Goal: Transaction & Acquisition: Subscribe to service/newsletter

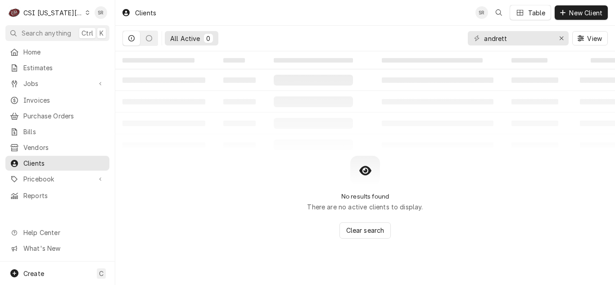
click at [477, 44] on div "andrett View" at bounding box center [538, 38] width 140 height 25
click at [58, 81] on span "Jobs" at bounding box center [57, 83] width 68 height 9
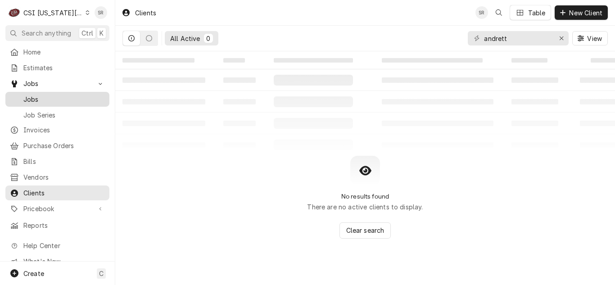
click at [43, 101] on div "Jobs" at bounding box center [57, 99] width 100 height 11
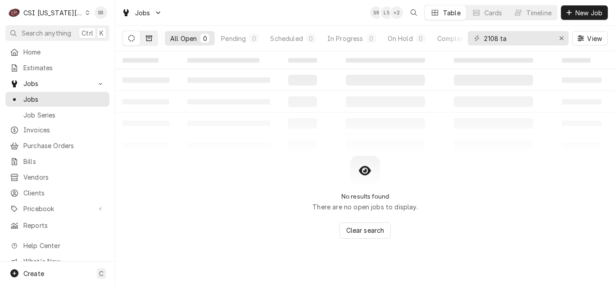
type input "2108 ta"
click at [149, 39] on icon "Dynamic Content Wrapper" at bounding box center [149, 38] width 6 height 6
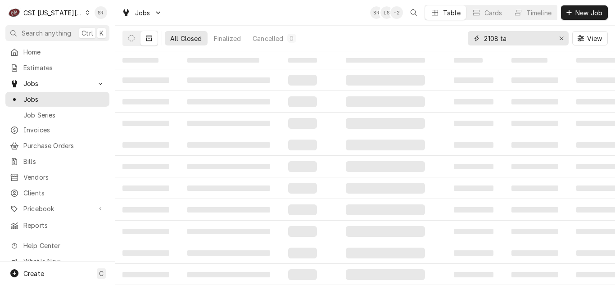
click at [506, 45] on input "2108 ta" at bounding box center [518, 38] width 68 height 14
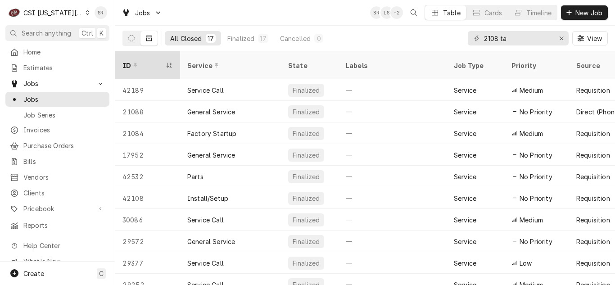
click at [140, 61] on div "ID" at bounding box center [143, 65] width 41 height 9
click at [152, 63] on div "ID" at bounding box center [143, 65] width 41 height 9
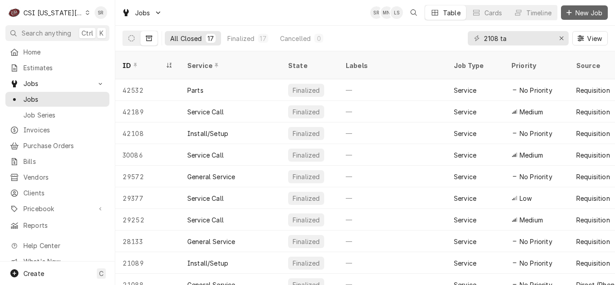
click at [575, 11] on span "New Job" at bounding box center [589, 12] width 31 height 9
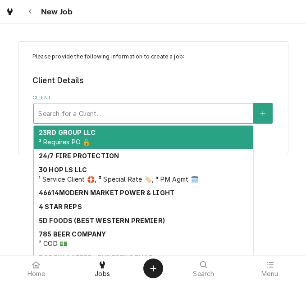
click at [77, 110] on div "Client" at bounding box center [143, 113] width 210 height 16
type input "e"
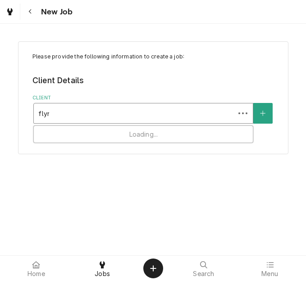
type input "flynn"
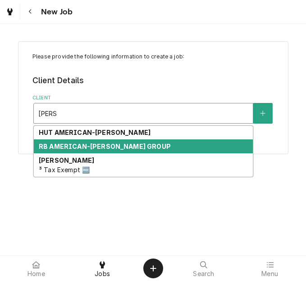
click at [67, 149] on strong "RB AMERICAN-FLYNN GROUP" at bounding box center [105, 147] width 132 height 8
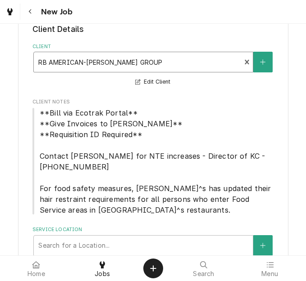
scroll to position [90, 0]
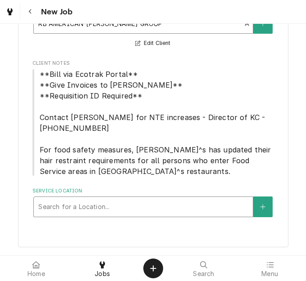
click at [95, 205] on div "Service Location" at bounding box center [143, 207] width 210 height 16
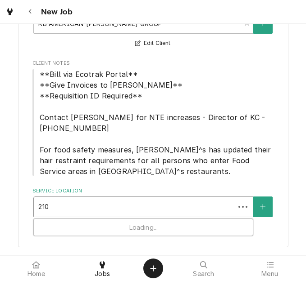
type input "2108"
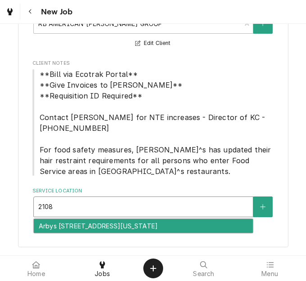
click at [95, 227] on div "Arbys #6017 / 2108 Taney Street, Kansas City, MO 64116" at bounding box center [143, 226] width 219 height 14
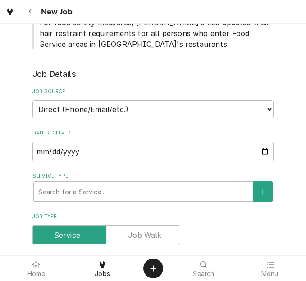
scroll to position [360, 0]
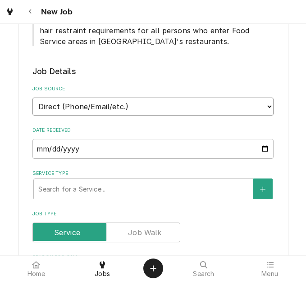
click at [75, 113] on select "Direct (Phone/Email/etc.) Service Channel Corrigo Ecotrak Other" at bounding box center [152, 107] width 241 height 18
select select "3"
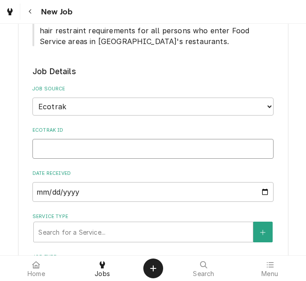
click at [65, 146] on input "Ecotrak ID" at bounding box center [152, 149] width 241 height 20
paste input "3880422"
type textarea "x"
type input "3880422"
type textarea "x"
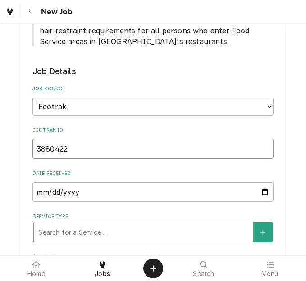
type input "3880422"
click at [72, 231] on div "Service Type" at bounding box center [143, 232] width 210 height 16
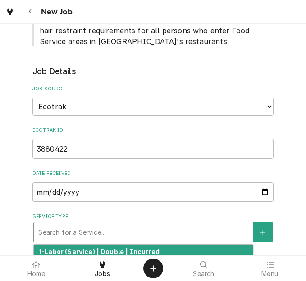
type textarea "x"
type input "s"
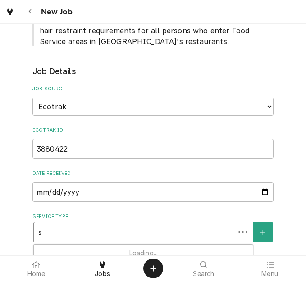
type textarea "x"
type input "se"
type textarea "x"
type input "ser"
type textarea "x"
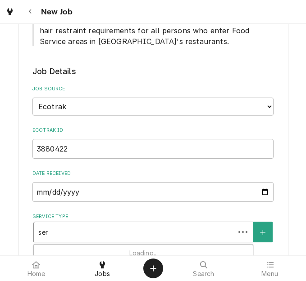
type input "serv"
type textarea "x"
type input "servi"
type textarea "x"
type input "servic"
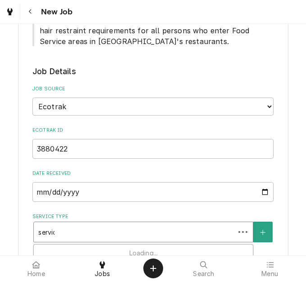
type textarea "x"
type input "service"
type textarea "x"
type input "service c"
type textarea "x"
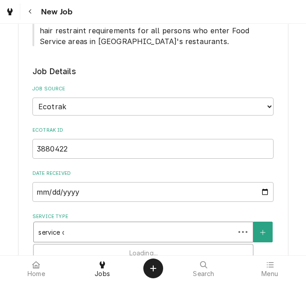
type input "service cal"
type textarea "x"
type input "service call"
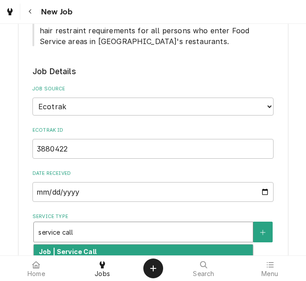
click at [77, 249] on strong "Job | Service Call" at bounding box center [68, 252] width 58 height 8
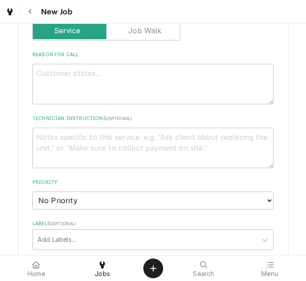
scroll to position [631, 0]
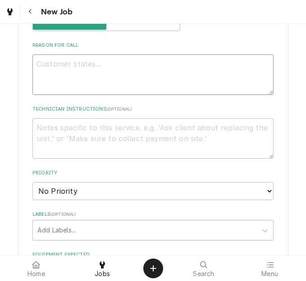
click at [74, 80] on textarea "Reason For Call" at bounding box center [152, 74] width 241 height 41
type textarea "x"
type textarea "N"
type textarea "x"
type textarea "NT"
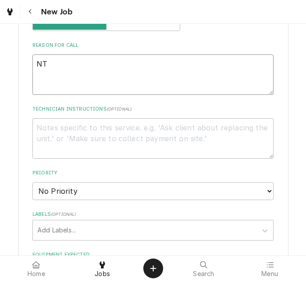
type textarea "x"
type textarea "NTE"
type textarea "x"
type textarea "NTE $"
type textarea "x"
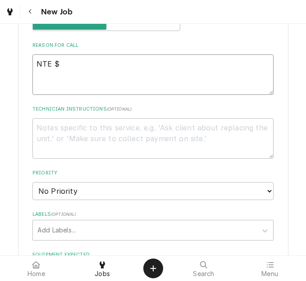
type textarea "NTE $5"
type textarea "x"
type textarea "NTE $50"
type textarea "x"
type textarea "NTE $500"
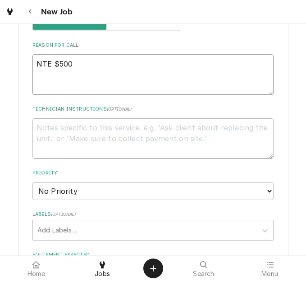
type textarea "x"
type textarea "NTE $500"
drag, startPoint x: 81, startPoint y: 60, endPoint x: 83, endPoint y: 50, distance: 9.7
click at [82, 54] on textarea "NTE $500" at bounding box center [152, 74] width 241 height 41
type textarea "x"
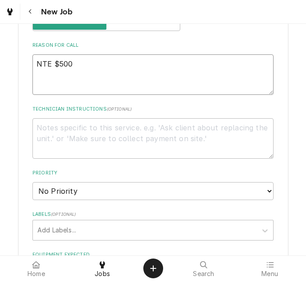
type textarea "NTE $500"
paste textarea "Fryer # 1 is given this E-10 Hi Limit Tripped Manual reset"
type textarea "x"
type textarea "NTE $500 Fryer # 1 is given this E-10 Hi Limit Tripped Manual reset"
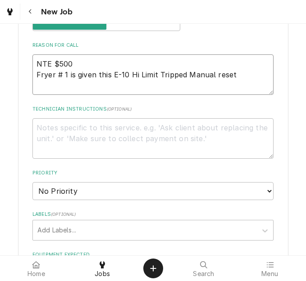
type textarea "x"
type textarea "NTE $500 Fryer # 1 is given this E-10 Hi Limit Tripped Manual reset"
click at [57, 140] on textarea "Technician Instructions ( optional )" at bounding box center [152, 138] width 241 height 41
paste textarea "Serial Number: NE2206046 Model: EEG243"
type textarea "x"
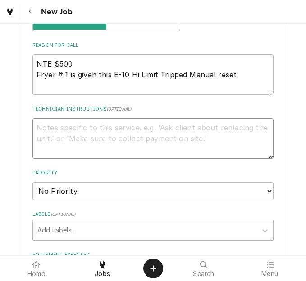
type textarea "Serial Number: NE2206046 Model: EEG243"
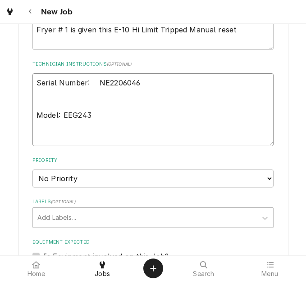
type textarea "x"
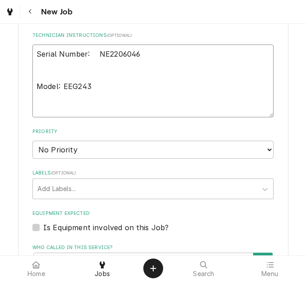
scroll to position [721, 0]
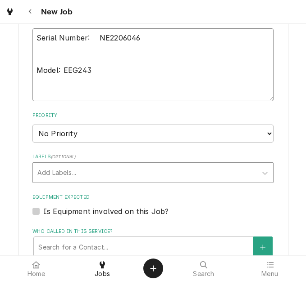
type textarea "Serial Number: NE2206046 Model: EEG243"
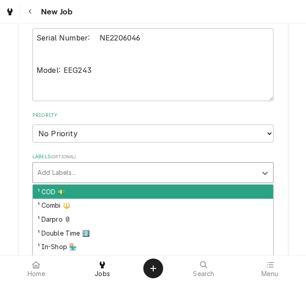
click at [61, 172] on div "Labels" at bounding box center [144, 173] width 215 height 16
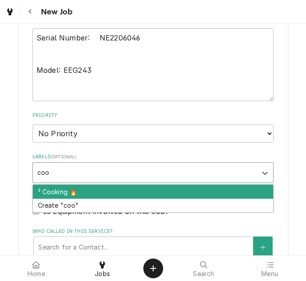
type input "cook"
click at [59, 192] on div "² Cooking 🔥" at bounding box center [153, 192] width 240 height 14
type textarea "x"
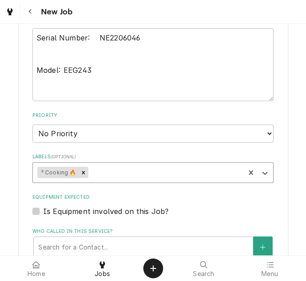
type textarea "x"
drag, startPoint x: 35, startPoint y: 212, endPoint x: 41, endPoint y: 211, distance: 5.6
click at [43, 212] on label "Is Equipment involved on this Job?" at bounding box center [105, 211] width 125 height 11
click at [43, 212] on input "Equipment Expected" at bounding box center [163, 216] width 241 height 20
checkbox input "true"
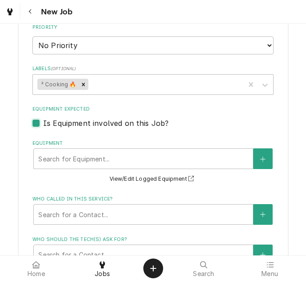
scroll to position [811, 0]
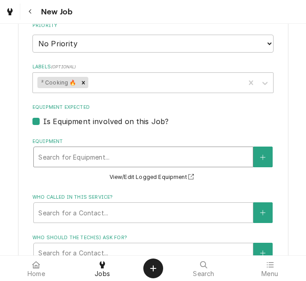
click at [84, 161] on div "Equipment" at bounding box center [143, 157] width 210 height 16
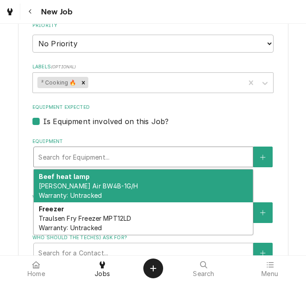
type textarea "x"
type input "e"
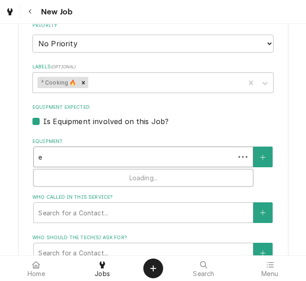
type textarea "x"
type input "ee"
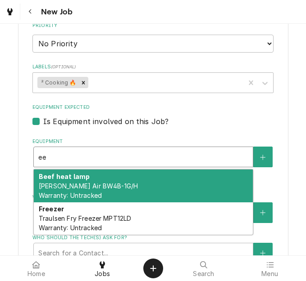
type textarea "x"
type input "eeg"
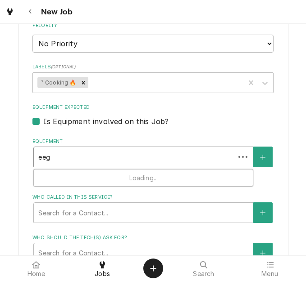
type textarea "x"
type input "eeg2"
type textarea "x"
type input "eeg24"
type textarea "x"
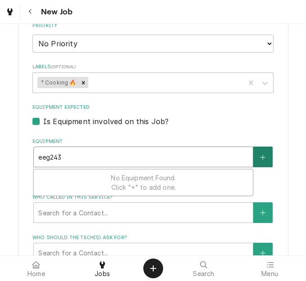
type input "eeg243"
click at [260, 157] on icon "Create New Equipment" at bounding box center [262, 157] width 5 height 6
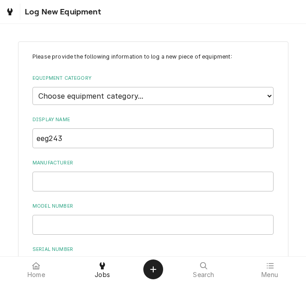
scroll to position [90, 0]
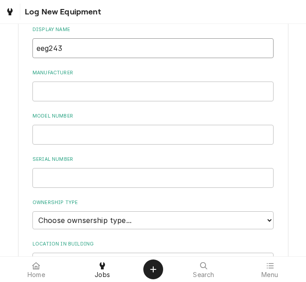
click at [12, 42] on div "Please provide the following information to log a new piece of equipment: Equip…" at bounding box center [153, 209] width 306 height 532
type input "FRYER #1"
click at [40, 89] on input "Manufacturer" at bounding box center [152, 92] width 241 height 20
type input "HENNY PENNY"
type input "EEG243"
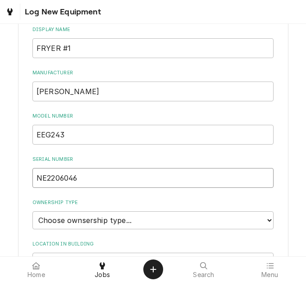
type input "NE2206046"
click at [114, 219] on select "Choose ownsership type... Unknown Owned Leased Rented" at bounding box center [152, 220] width 241 height 18
select select "1"
click at [32, 211] on select "Choose ownsership type... Unknown Owned Leased Rented" at bounding box center [152, 220] width 241 height 18
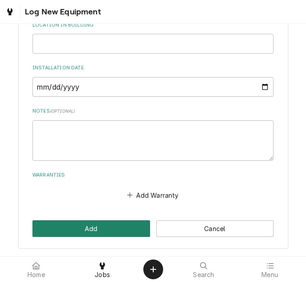
click at [124, 230] on button "Add" at bounding box center [91, 228] width 118 height 17
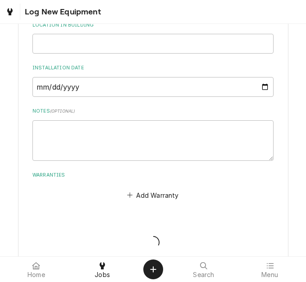
scroll to position [51, 0]
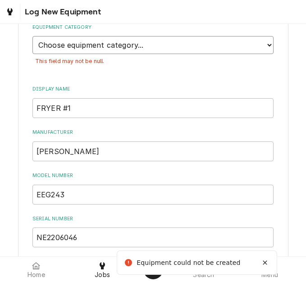
click at [83, 47] on select "Choose equipment category... Cooking Equipment Fryers Ice Machines Ovens and Ra…" at bounding box center [152, 45] width 241 height 18
select select "2"
click at [32, 36] on select "Choose equipment category... Cooking Equipment Fryers Ice Machines Ovens and Ra…" at bounding box center [152, 45] width 241 height 18
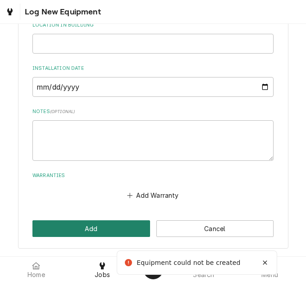
drag, startPoint x: 80, startPoint y: 227, endPoint x: 85, endPoint y: 215, distance: 12.3
click at [79, 227] on button "Add" at bounding box center [91, 228] width 118 height 17
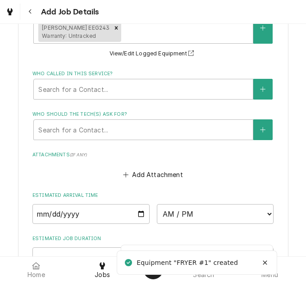
scroll to position [1075, 0]
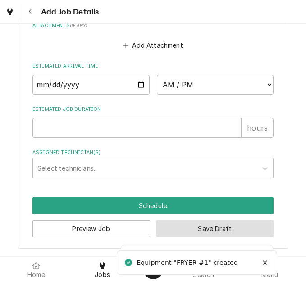
click at [195, 231] on button "Save Draft" at bounding box center [215, 228] width 118 height 17
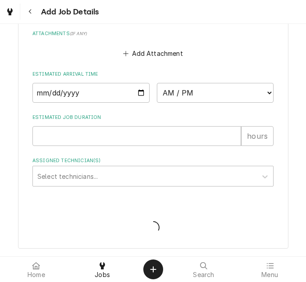
scroll to position [1067, 0]
type textarea "x"
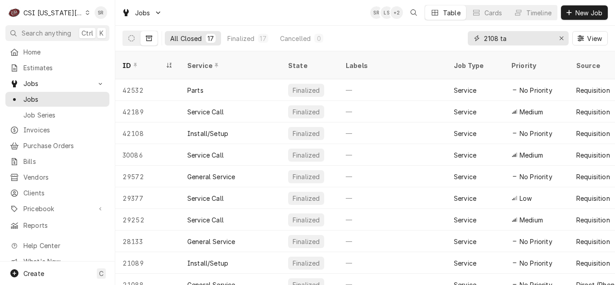
drag, startPoint x: 462, startPoint y: 35, endPoint x: 458, endPoint y: 33, distance: 4.6
click at [305, 35] on div "All Closed 17 Finalized 17 Cancelled 0 2108 ta View" at bounding box center [366, 38] width 486 height 25
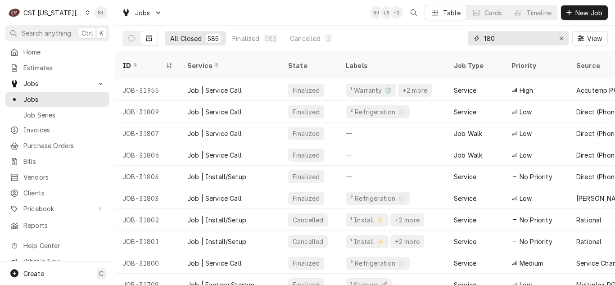
click at [305, 39] on input "180" at bounding box center [518, 38] width 68 height 14
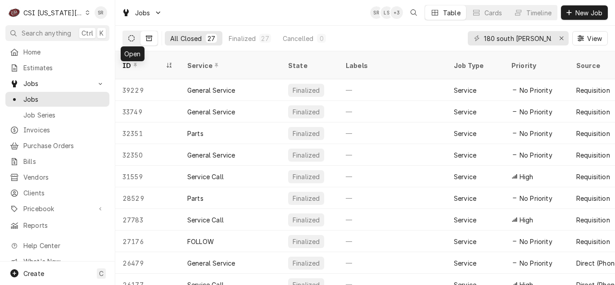
click at [137, 39] on button "Dynamic Content Wrapper" at bounding box center [131, 38] width 17 height 14
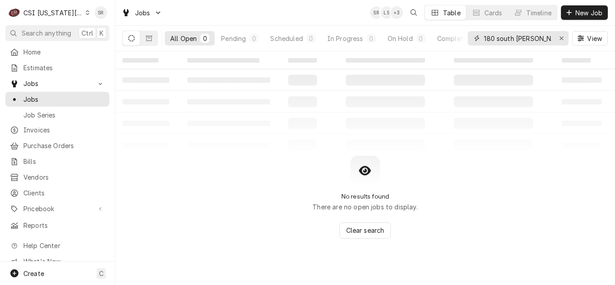
drag, startPoint x: 546, startPoint y: 41, endPoint x: 515, endPoint y: 39, distance: 31.1
click at [305, 40] on input "180 south parker" at bounding box center [518, 38] width 68 height 14
click at [305, 38] on input "180 south parker" at bounding box center [518, 38] width 68 height 14
drag, startPoint x: 513, startPoint y: 37, endPoint x: 499, endPoint y: 38, distance: 13.6
click at [305, 38] on input "180 south parker" at bounding box center [518, 38] width 68 height 14
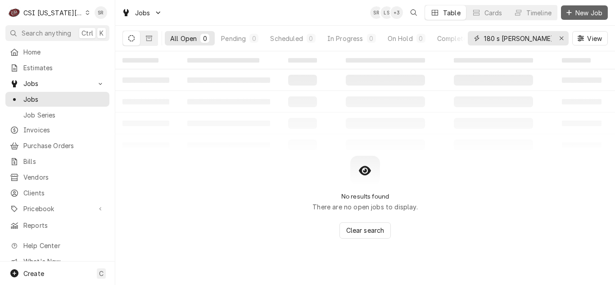
type input "180 s [PERSON_NAME]"
click at [305, 11] on span "New Job" at bounding box center [589, 12] width 31 height 9
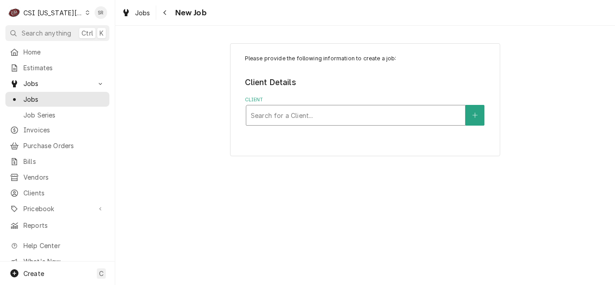
click at [363, 117] on div "Client" at bounding box center [356, 115] width 210 height 16
type input "[STREET_ADDRESS]"
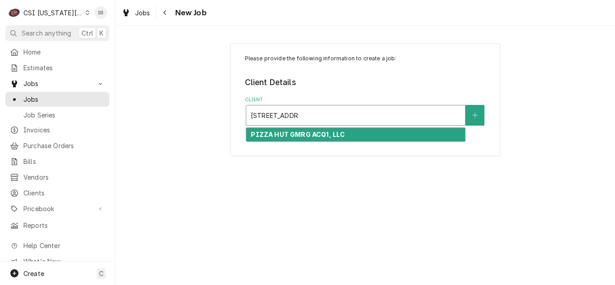
click at [293, 135] on strong "PIZZA HUT GMRG ACQ1, LLC" at bounding box center [298, 135] width 94 height 8
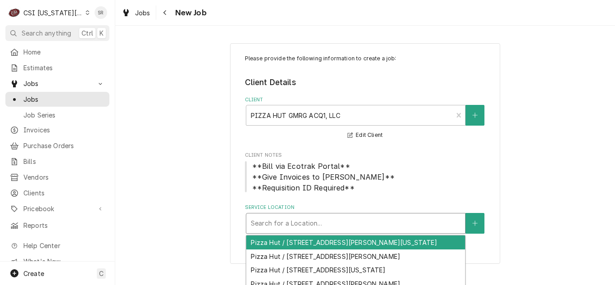
click at [301, 221] on div "Service Location" at bounding box center [356, 223] width 210 height 16
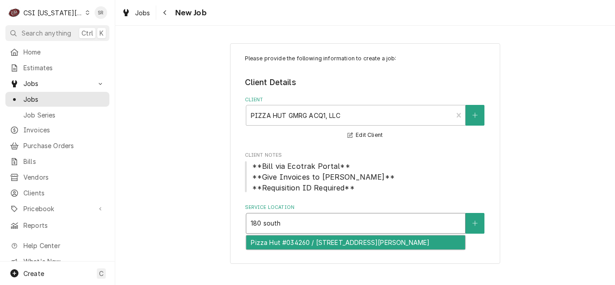
type input "180 south"
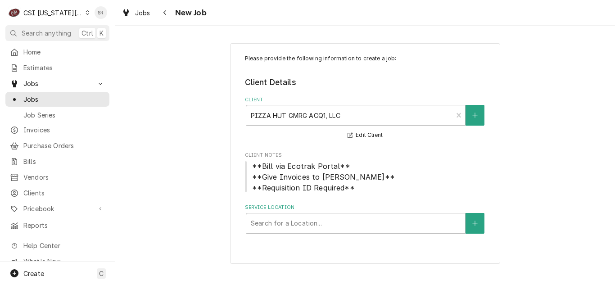
click at [299, 250] on div "Please provide the following information to create a job: Client Details Client…" at bounding box center [365, 153] width 270 height 221
click at [306, 223] on div "Service Location" at bounding box center [356, 223] width 210 height 16
type input "180 south"
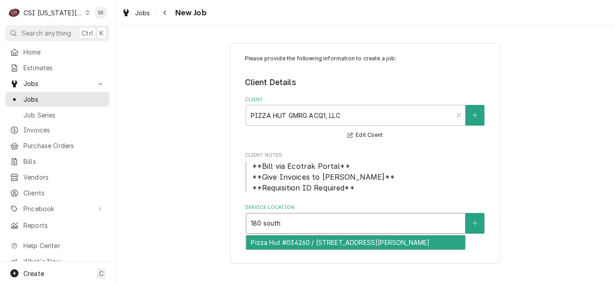
click at [323, 245] on div "Pizza Hut #034260 / 180 South Parker, Olathe, KS 66061" at bounding box center [355, 243] width 219 height 14
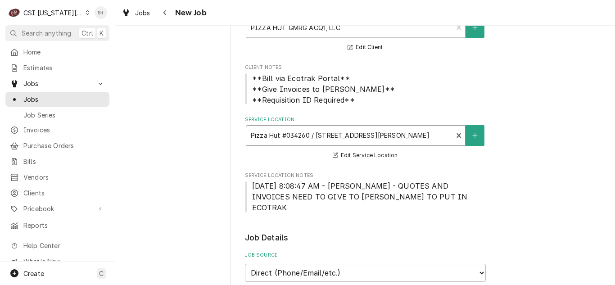
scroll to position [270, 0]
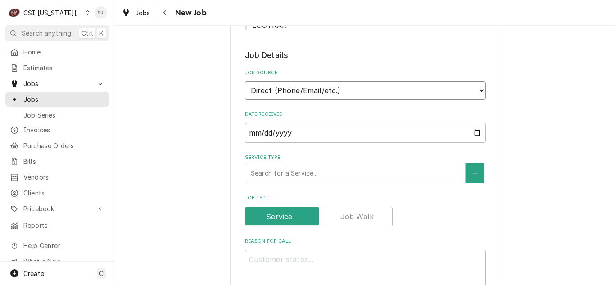
click at [290, 84] on select "Direct (Phone/Email/etc.) Service Channel Corrigo Ecotrak Other" at bounding box center [365, 91] width 241 height 18
select select "3"
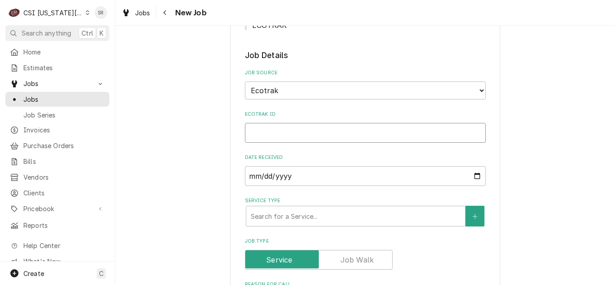
click at [295, 123] on input "Ecotrak ID" at bounding box center [365, 133] width 241 height 20
paste input "3882585"
type textarea "x"
type input "3882585"
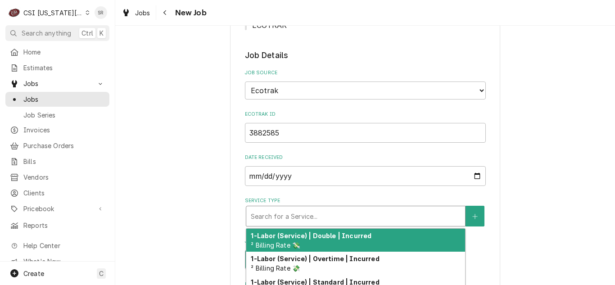
click at [296, 208] on div "Service Type" at bounding box center [356, 216] width 210 height 16
type textarea "x"
type input "s"
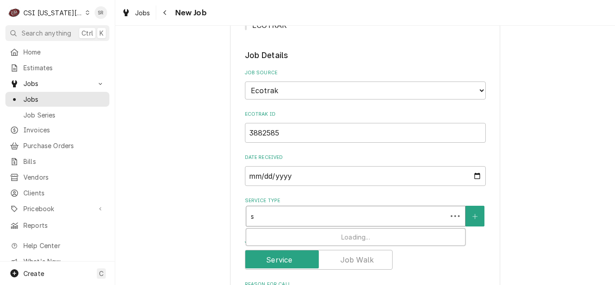
type textarea "x"
type input "se"
type textarea "x"
type input "ser"
type textarea "x"
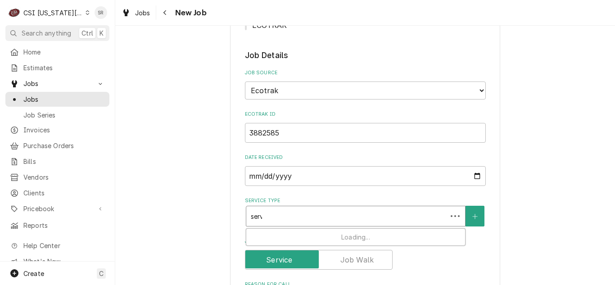
type input "servi"
type textarea "x"
type input "servic"
type textarea "x"
type input "service"
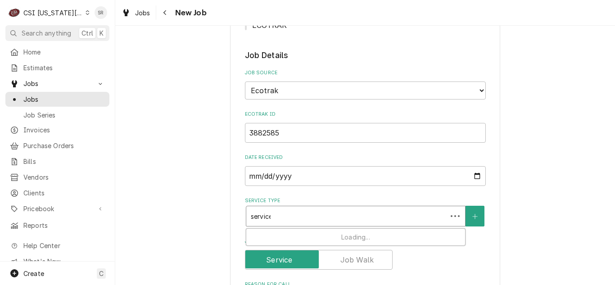
type textarea "x"
type input "service"
type textarea "x"
type input "service c"
type textarea "x"
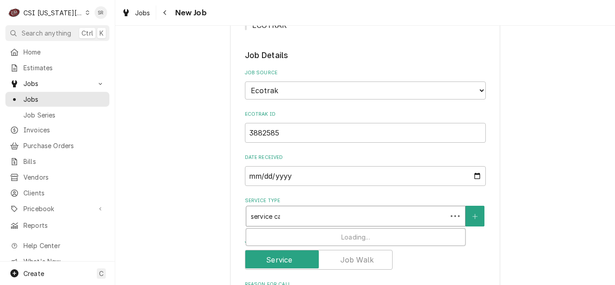
type input "service cal"
type textarea "x"
type input "service call"
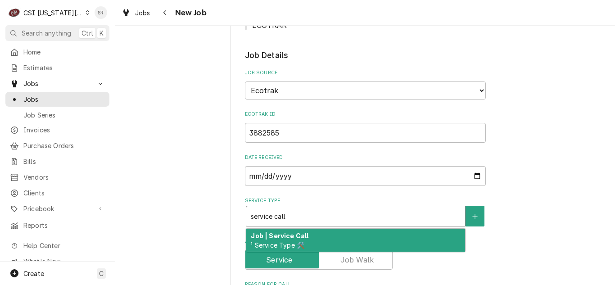
click at [299, 232] on strong "Job | Service Call" at bounding box center [280, 236] width 58 height 8
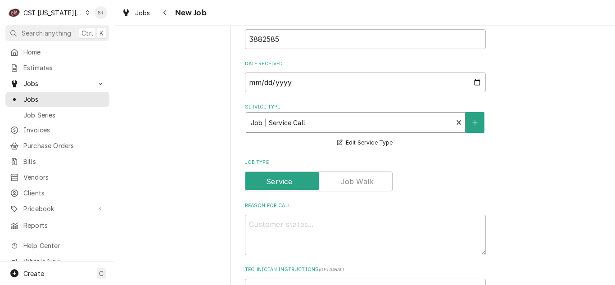
scroll to position [450, 0]
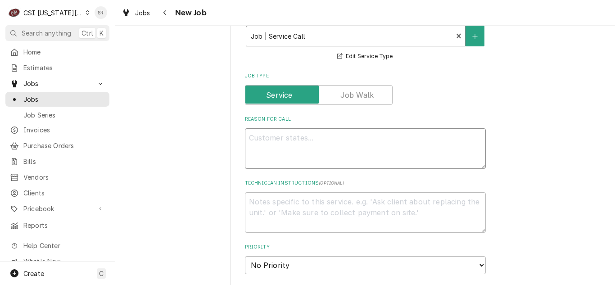
click at [287, 135] on textarea "Reason For Call" at bounding box center [365, 148] width 241 height 41
type textarea "x"
type textarea "NT"
type textarea "x"
type textarea "NTE"
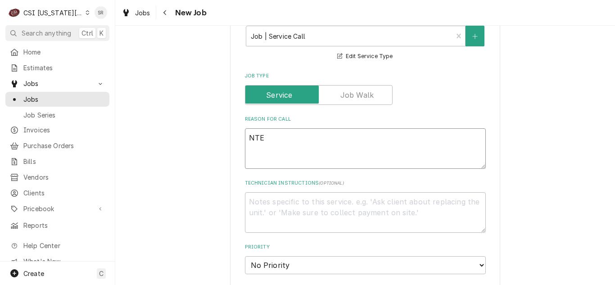
type textarea "x"
type textarea "NTE"
type textarea "x"
type textarea "NTE $"
type textarea "x"
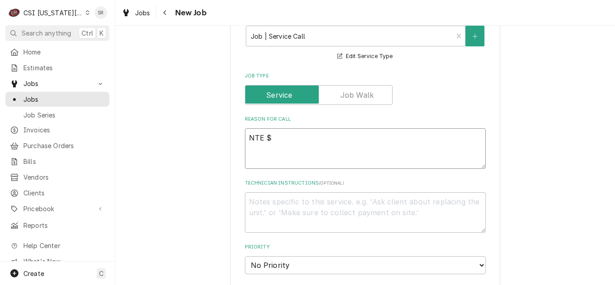
type textarea "NTE $7"
type textarea "x"
type textarea "NTE $75"
type textarea "x"
type textarea "NTE $750"
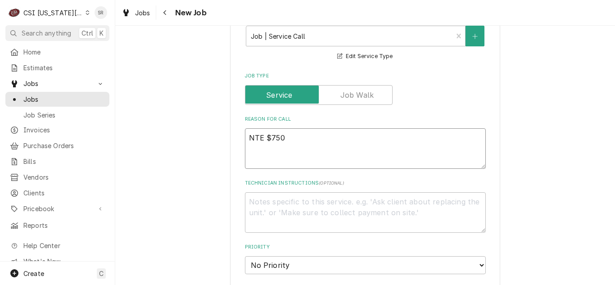
type textarea "x"
type textarea "NTE $750"
paste textarea "Oven won’t power on"
type textarea "x"
type textarea "NTE $750 Oven won’t power on"
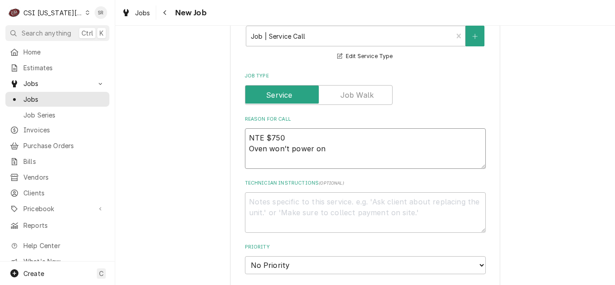
type textarea "x"
type textarea "NTE $750 Oven won’t power on"
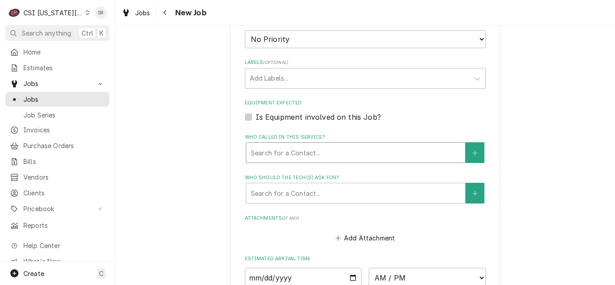
scroll to position [676, 0]
click at [283, 71] on div "Labels" at bounding box center [357, 79] width 215 height 16
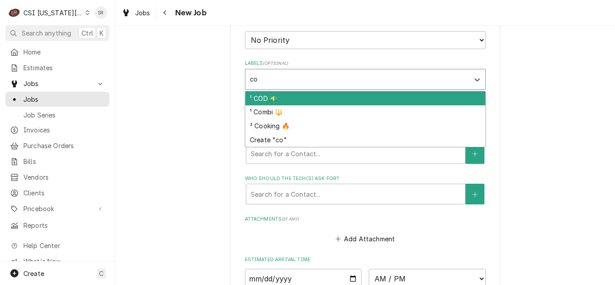
type input "coo"
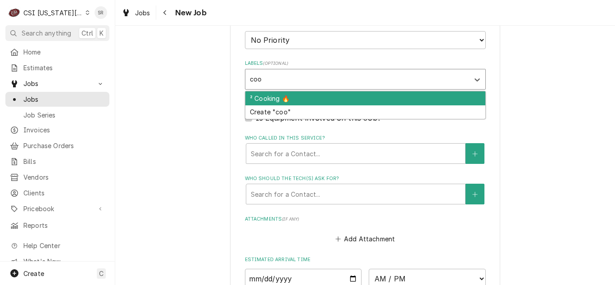
click at [270, 91] on div "² Cooking 🔥" at bounding box center [365, 98] width 240 height 14
type textarea "x"
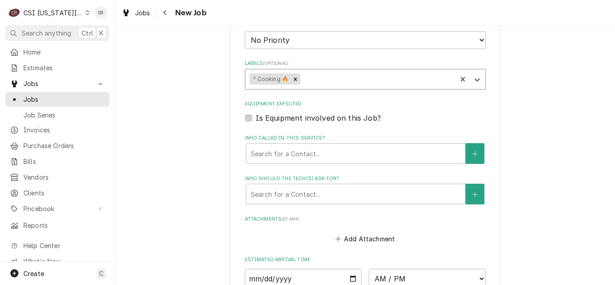
scroll to position [830, 0]
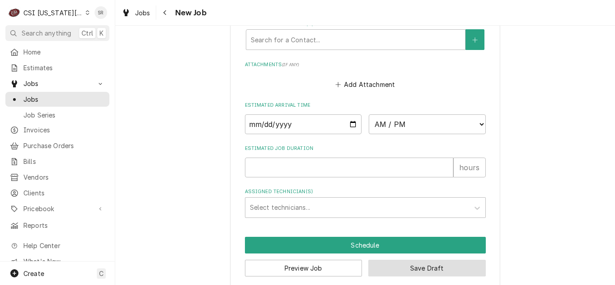
click at [417, 262] on button "Save Draft" at bounding box center [427, 268] width 118 height 17
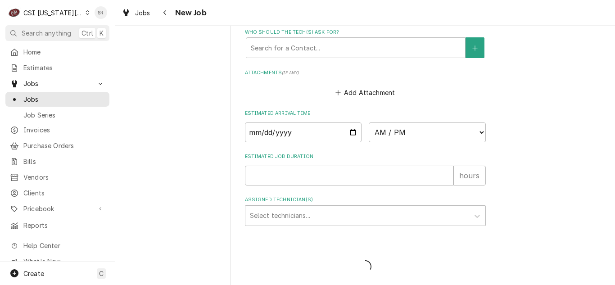
type textarea "x"
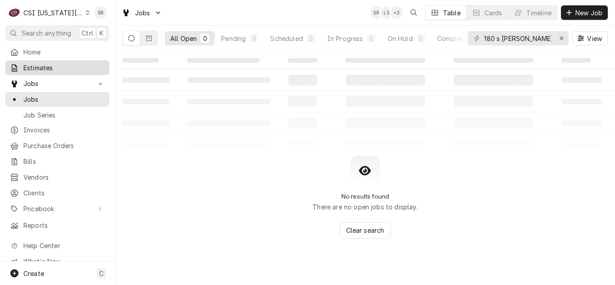
click at [43, 71] on link "Estimates" at bounding box center [57, 67] width 104 height 15
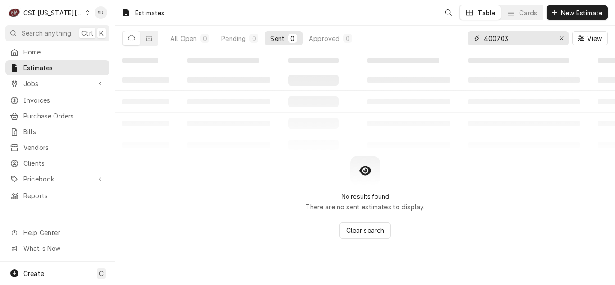
drag, startPoint x: 525, startPoint y: 40, endPoint x: 449, endPoint y: 34, distance: 76.3
click at [449, 34] on div "All Open 0 Pending 0 Sent 0 Approved 0 400703 View" at bounding box center [366, 38] width 486 height 25
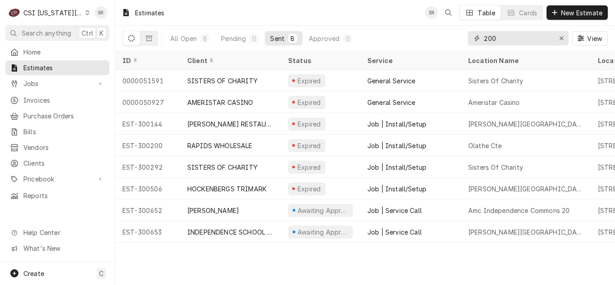
type input "200"
click at [154, 42] on button "Dynamic Content Wrapper" at bounding box center [149, 38] width 17 height 14
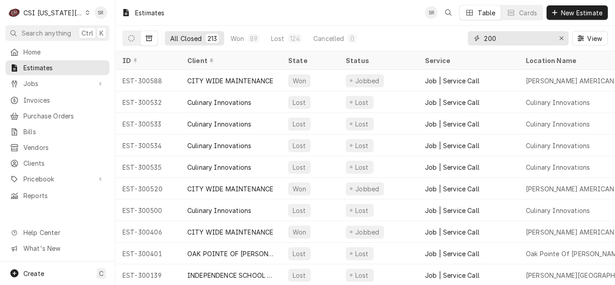
click at [502, 37] on input "200" at bounding box center [518, 38] width 68 height 14
click at [128, 38] on icon "Dynamic Content Wrapper" at bounding box center [131, 38] width 6 height 6
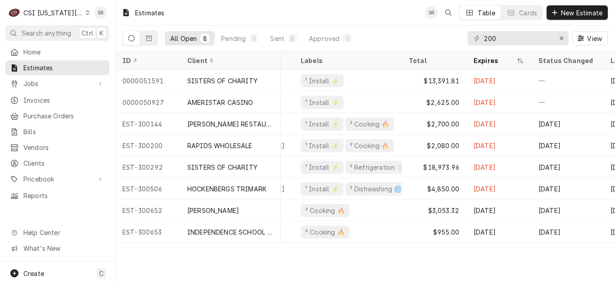
scroll to position [0, 493]
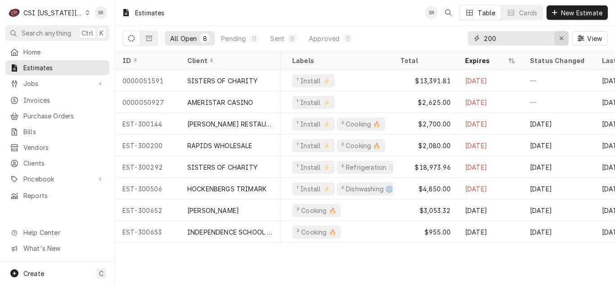
click at [564, 40] on div "Erase input" at bounding box center [561, 38] width 9 height 9
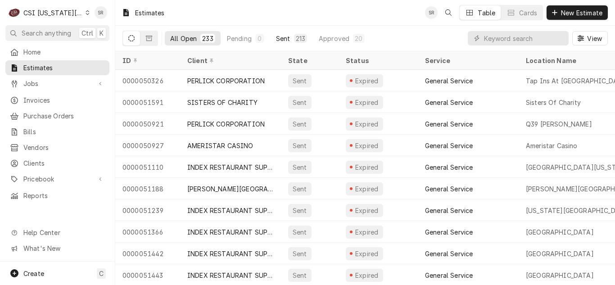
click at [299, 38] on div "213" at bounding box center [300, 38] width 9 height 9
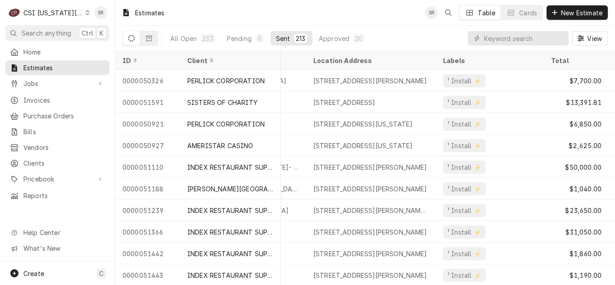
scroll to position [0, 299]
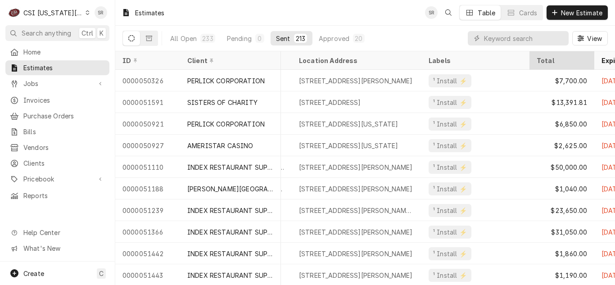
click at [559, 54] on div "Total" at bounding box center [561, 60] width 61 height 15
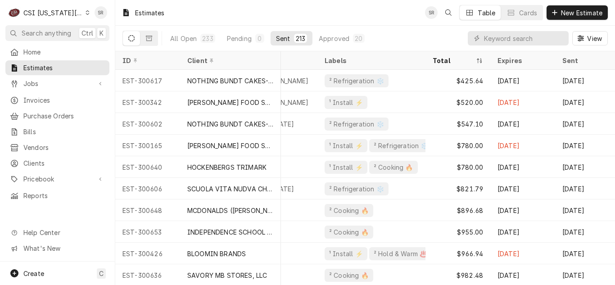
scroll to position [0, 415]
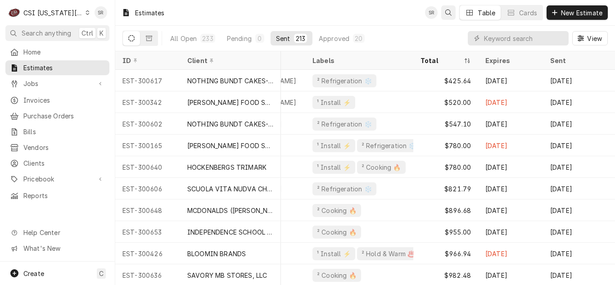
click at [445, 14] on icon "Open search" at bounding box center [448, 12] width 6 height 6
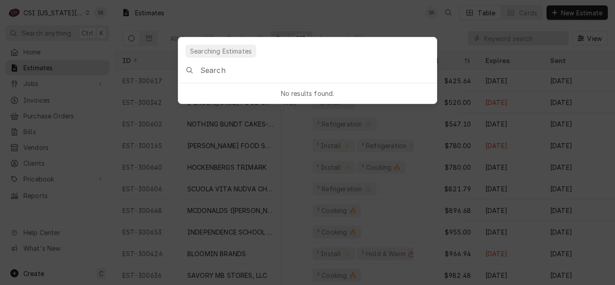
type input "2361340"
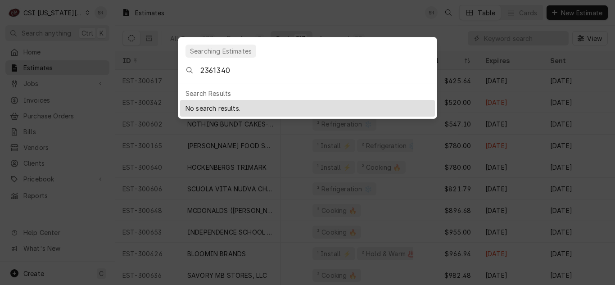
click at [250, 71] on input "2361340" at bounding box center [318, 70] width 236 height 25
click at [257, 20] on body "C CSI Kansas City. SR Search anything Ctrl K Home Estimates Jobs Jobs Job Serie…" at bounding box center [307, 142] width 615 height 285
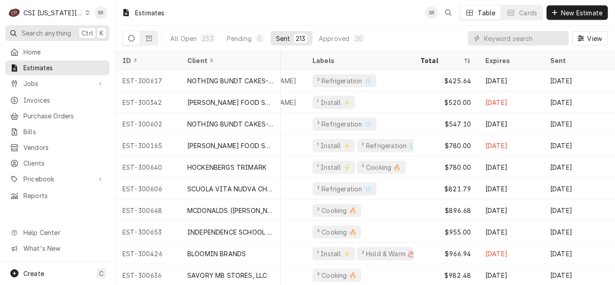
click at [56, 33] on span "Search anything" at bounding box center [47, 32] width 50 height 9
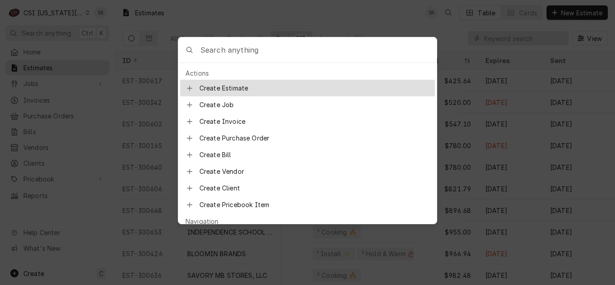
type input "2361340"
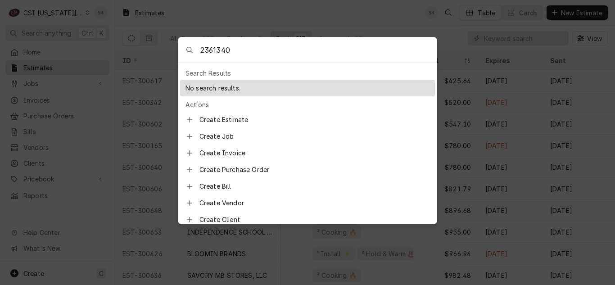
click at [257, 56] on input "2361340" at bounding box center [318, 49] width 236 height 25
click at [308, 12] on body "C CSI Kansas City. SR Search anything Ctrl K Home Estimates Jobs Jobs Job Serie…" at bounding box center [307, 142] width 615 height 285
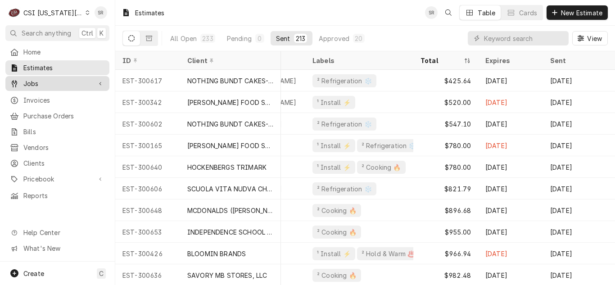
click at [52, 79] on span "Jobs" at bounding box center [57, 83] width 68 height 9
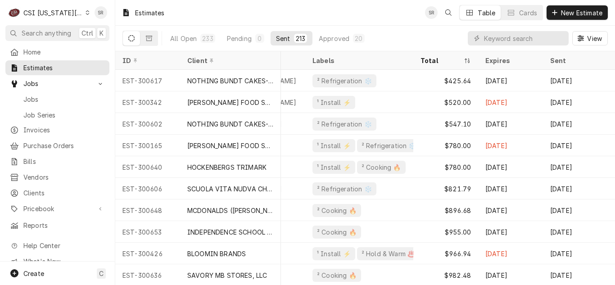
click at [41, 95] on span "Jobs" at bounding box center [64, 99] width 82 height 9
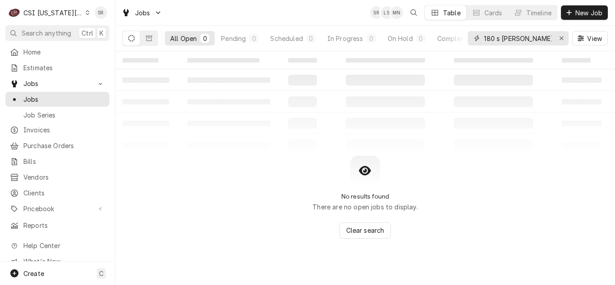
click at [479, 37] on div "180 s [PERSON_NAME]" at bounding box center [518, 38] width 101 height 14
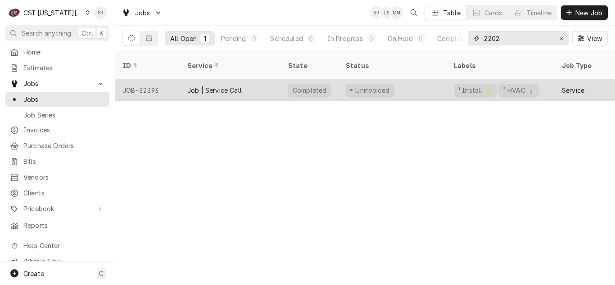
type input "2202"
click at [239, 86] on div "Job | Service Call" at bounding box center [214, 90] width 54 height 9
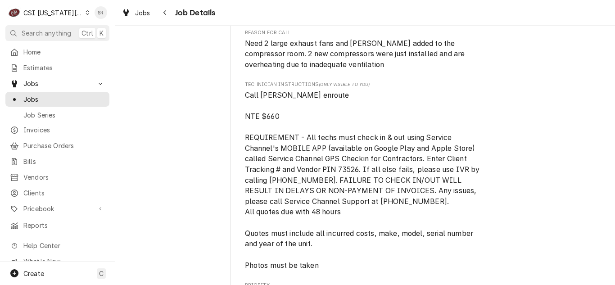
scroll to position [585, 0]
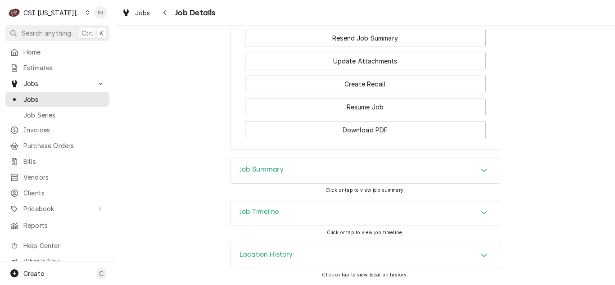
click at [273, 180] on div "Job Summary" at bounding box center [365, 170] width 269 height 25
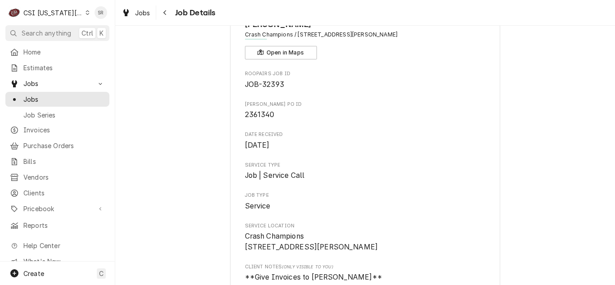
scroll to position [0, 0]
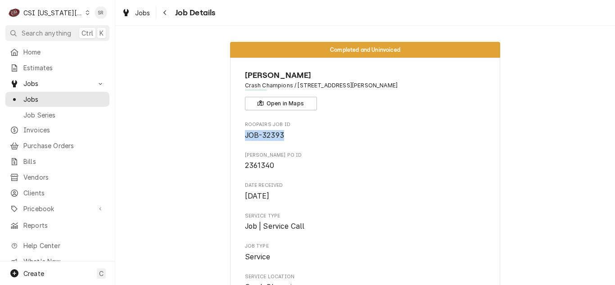
drag, startPoint x: 276, startPoint y: 133, endPoint x: 241, endPoint y: 132, distance: 34.7
click at [245, 132] on span "JOB-32393" at bounding box center [365, 135] width 241 height 11
copy span "JOB-32393"
click at [60, 30] on span "Search anything" at bounding box center [47, 32] width 50 height 9
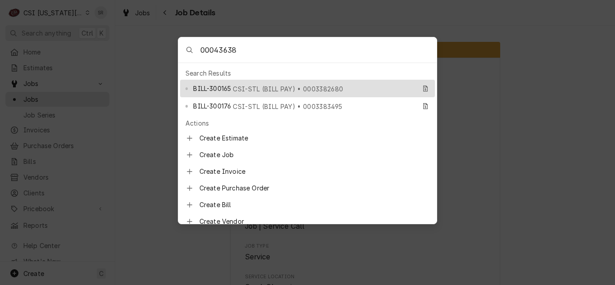
drag, startPoint x: 216, startPoint y: 49, endPoint x: 187, endPoint y: 49, distance: 28.4
click at [187, 49] on div "00043638" at bounding box center [307, 50] width 259 height 26
type input "43638"
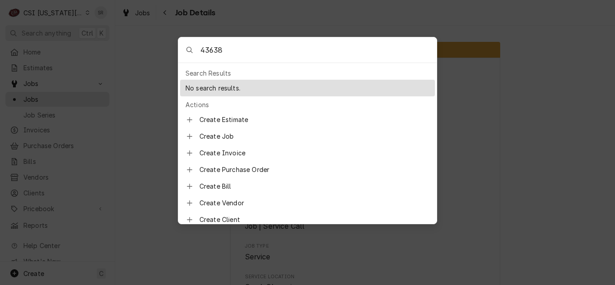
click at [249, 47] on input "43638" at bounding box center [318, 49] width 236 height 25
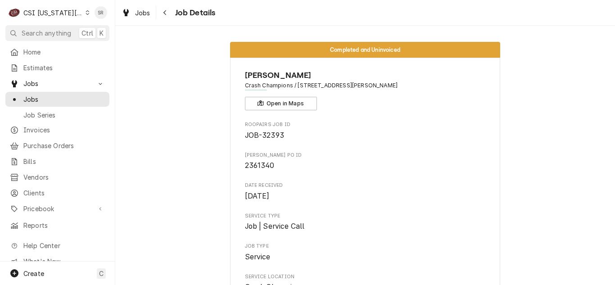
click at [151, 52] on body "C CSI Kansas City. SR Search anything Ctrl K Home Estimates Jobs Jobs Job Serie…" at bounding box center [307, 142] width 615 height 285
click at [35, 69] on span "Estimates" at bounding box center [64, 67] width 82 height 9
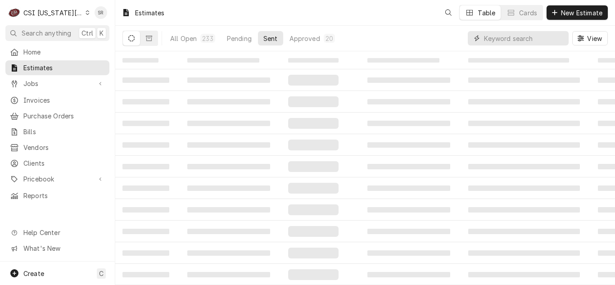
click at [547, 38] on input "Dynamic Content Wrapper" at bounding box center [524, 38] width 80 height 14
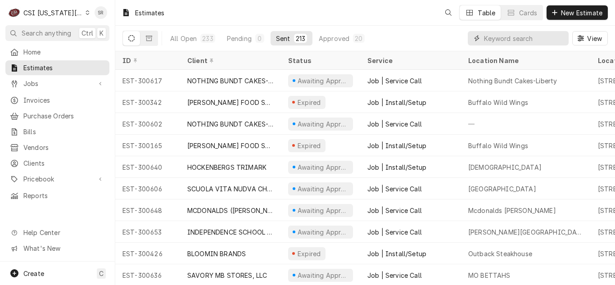
paste input "2202 N Rogers Rd"
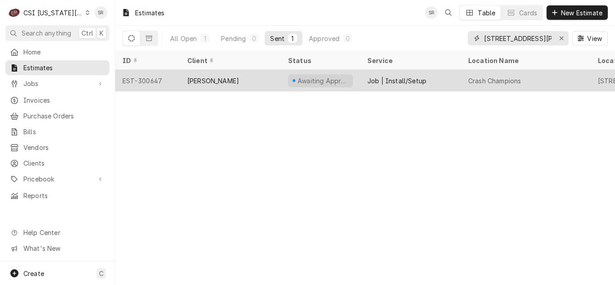
type input "2202 N Rogers Rd"
click at [246, 77] on div "[PERSON_NAME]" at bounding box center [230, 81] width 101 height 22
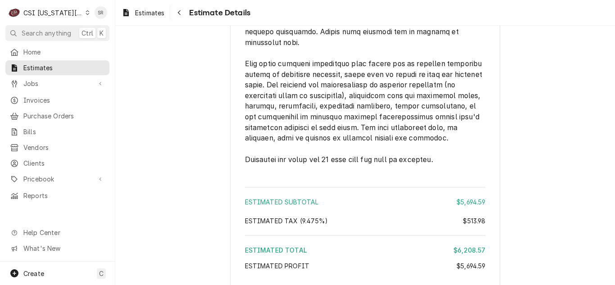
scroll to position [2169, 0]
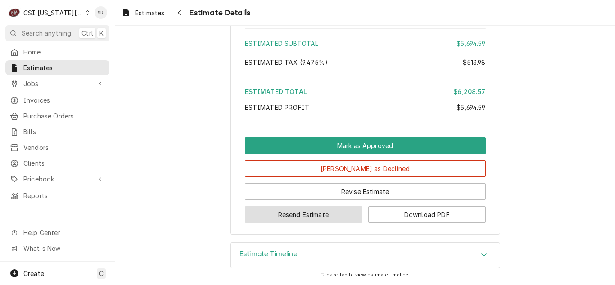
click at [317, 211] on button "Resend Estimate" at bounding box center [304, 214] width 118 height 17
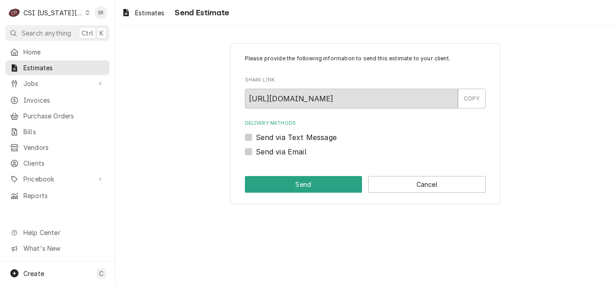
click at [291, 154] on label "Send via Email" at bounding box center [281, 151] width 51 height 11
click at [291, 154] on input "Send via Email" at bounding box center [376, 156] width 241 height 20
checkbox input "true"
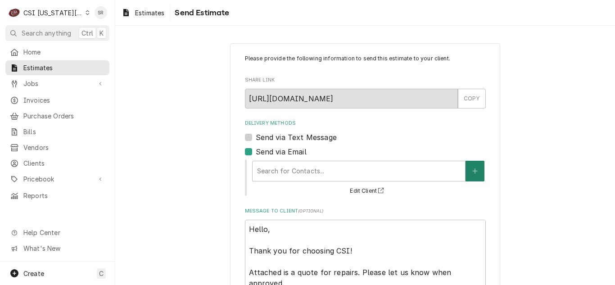
click at [472, 171] on icon "Create New Contact" at bounding box center [474, 170] width 5 height 5
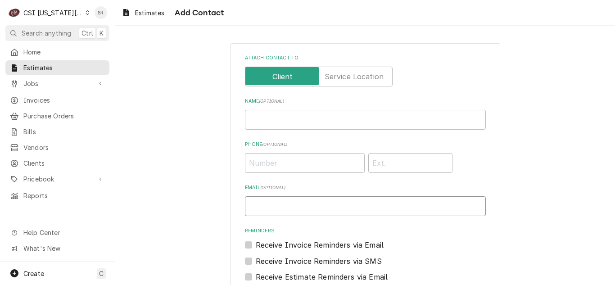
click at [307, 201] on input "Email ( optional )" at bounding box center [365, 206] width 241 height 20
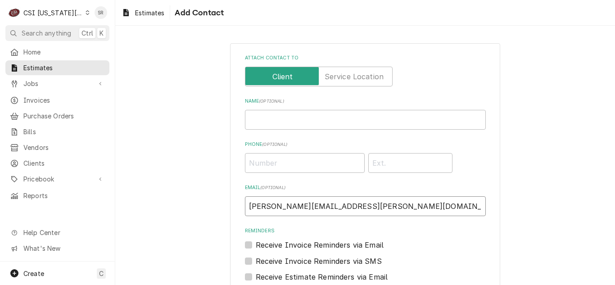
type input "stephani.roth@csi1.com"
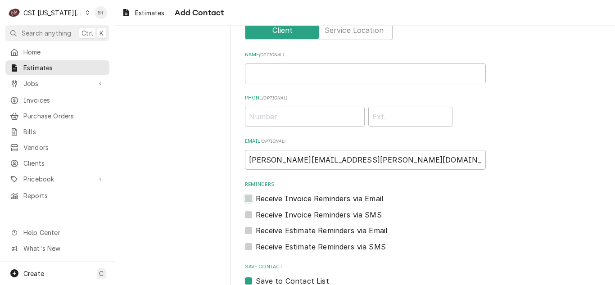
scroll to position [103, 0]
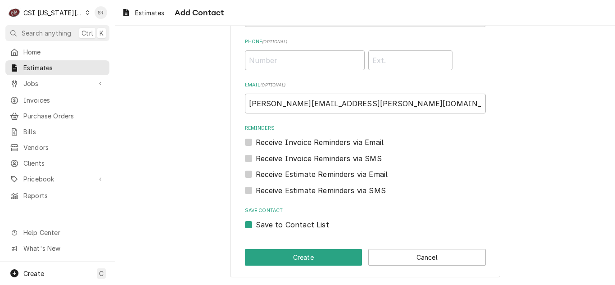
click at [256, 226] on label "Save to Contact List" at bounding box center [292, 224] width 73 height 11
click at [256, 226] on input "Save to Contact List" at bounding box center [376, 229] width 241 height 20
checkbox input "false"
click at [306, 254] on button "Create" at bounding box center [304, 257] width 118 height 17
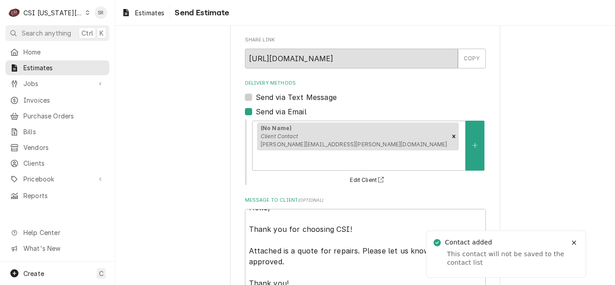
scroll to position [85, 0]
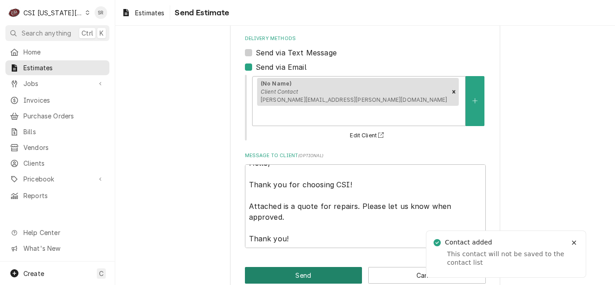
click at [325, 267] on button "Send" at bounding box center [304, 275] width 118 height 17
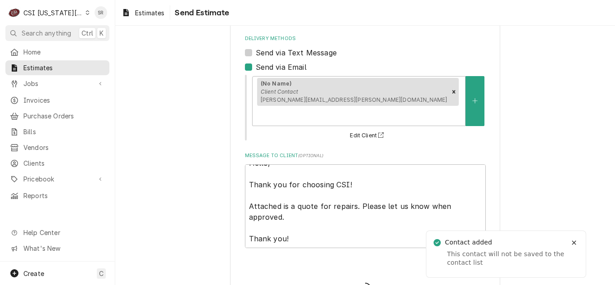
type textarea "x"
